Goal: Task Accomplishment & Management: Complete application form

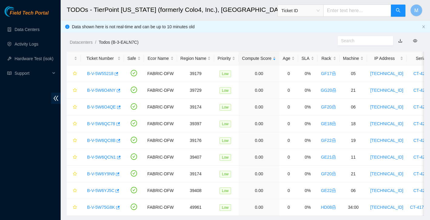
scroll to position [15, 0]
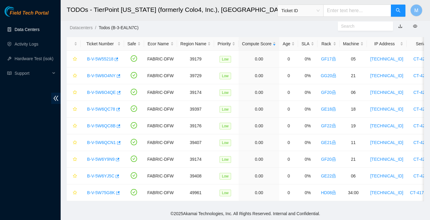
click at [33, 31] on link "Data Centers" at bounding box center [27, 29] width 25 height 5
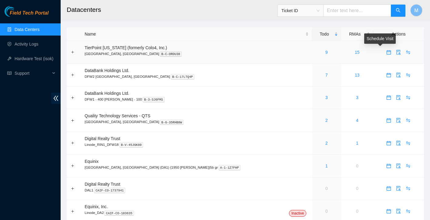
click at [387, 53] on icon "calendar" at bounding box center [389, 52] width 5 height 5
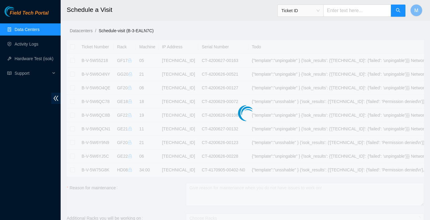
checkbox input "true"
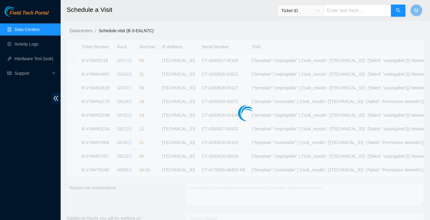
checkbox input "true"
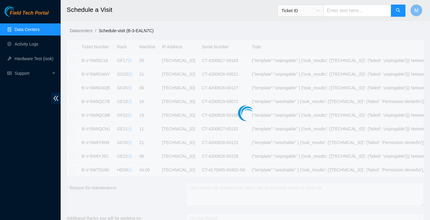
type input "2025-09-24 13:55"
type input "2025-09-25 13:54"
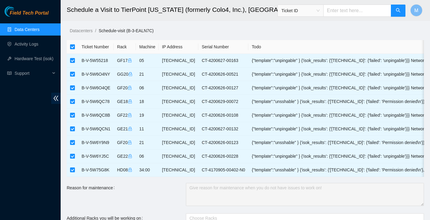
click at [72, 47] on input "checkbox" at bounding box center [72, 46] width 5 height 5
checkbox input "false"
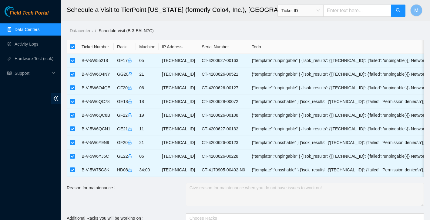
checkbox input "false"
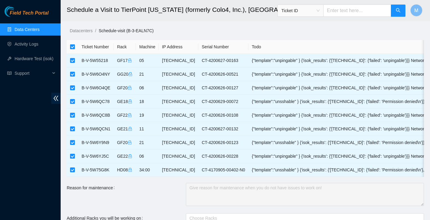
checkbox input "false"
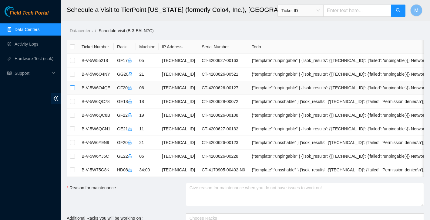
click at [73, 87] on input "checkbox" at bounding box center [72, 87] width 5 height 5
checkbox input "true"
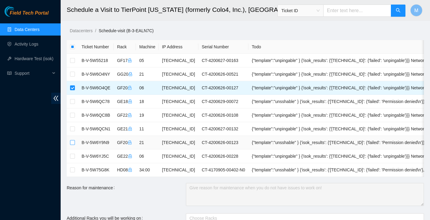
click at [73, 142] on input "checkbox" at bounding box center [72, 142] width 5 height 5
checkbox input "true"
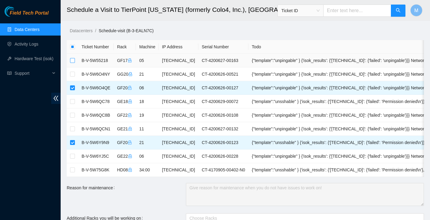
click at [71, 60] on input "checkbox" at bounding box center [72, 60] width 5 height 5
checkbox input "true"
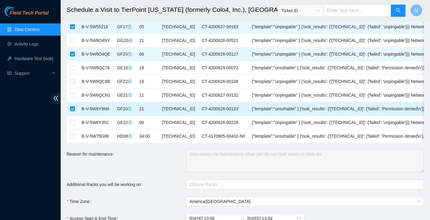
scroll to position [85, 0]
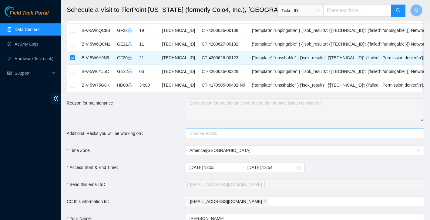
click at [218, 134] on div at bounding box center [302, 133] width 229 height 7
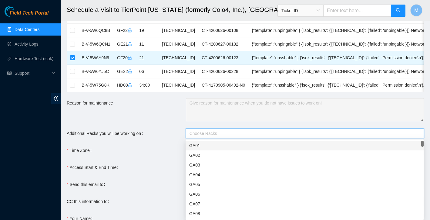
click at [162, 133] on div "Additional Racks you will be working on" at bounding box center [126, 133] width 119 height 10
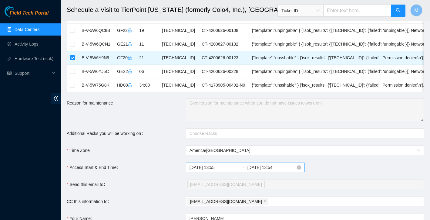
scroll to position [143, 0]
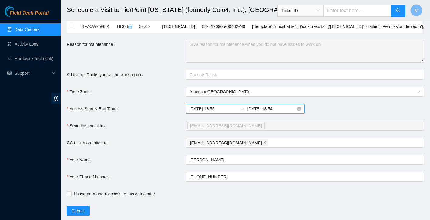
click at [272, 109] on input "2025-09-25 13:54" at bounding box center [272, 108] width 48 height 7
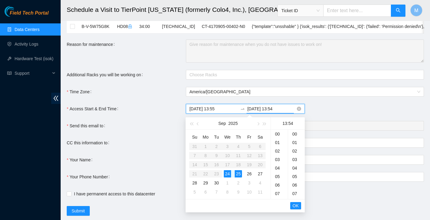
scroll to position [459, 0]
click at [229, 173] on div "24" at bounding box center [227, 173] width 7 height 7
click at [279, 132] on div "23" at bounding box center [279, 134] width 17 height 8
type input "2025-09-24 23:54"
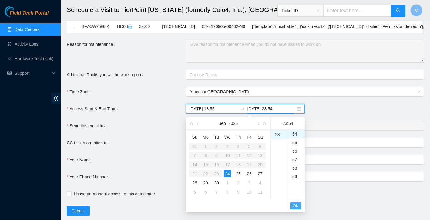
click at [295, 205] on span "OK" at bounding box center [296, 205] width 6 height 7
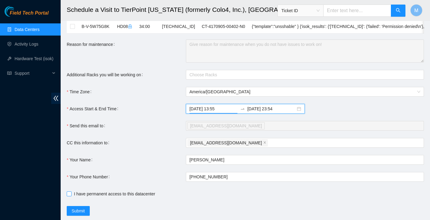
click at [69, 194] on input "I have permanent access to this datacenter" at bounding box center [69, 193] width 4 height 4
checkbox input "true"
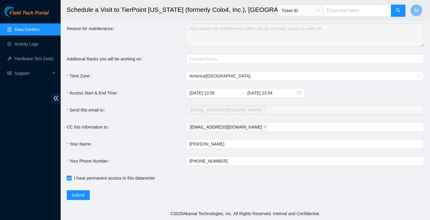
scroll to position [159, 0]
click at [268, 111] on div "vaslan@akamai.com" at bounding box center [302, 110] width 229 height 8
click at [268, 110] on div "vaslan@akamai.com" at bounding box center [302, 110] width 229 height 8
click at [264, 125] on div "matias2work1.0@gmail.com" at bounding box center [302, 127] width 229 height 8
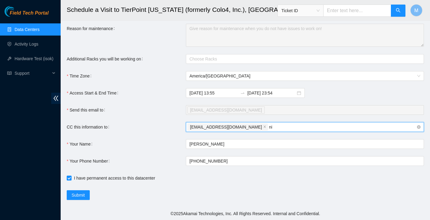
type input "n"
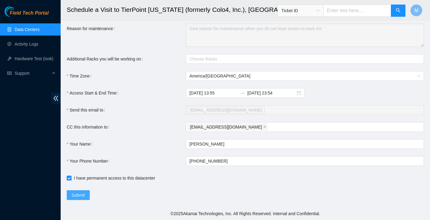
click at [81, 194] on span "Submit" at bounding box center [78, 195] width 13 height 7
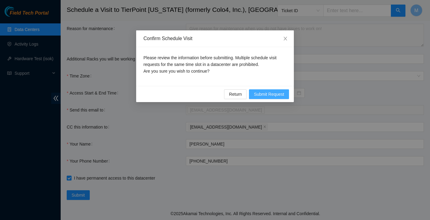
click at [278, 94] on span "Submit Request" at bounding box center [269, 94] width 30 height 7
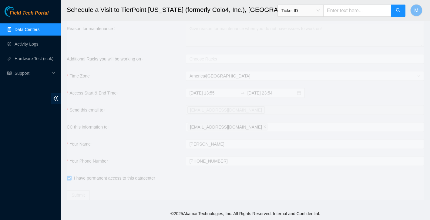
type input "2025-09-24 13:56"
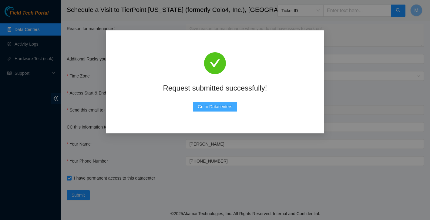
click at [222, 107] on span "Go to Datacenters" at bounding box center [215, 106] width 35 height 7
